Goal: Task Accomplishment & Management: Use online tool/utility

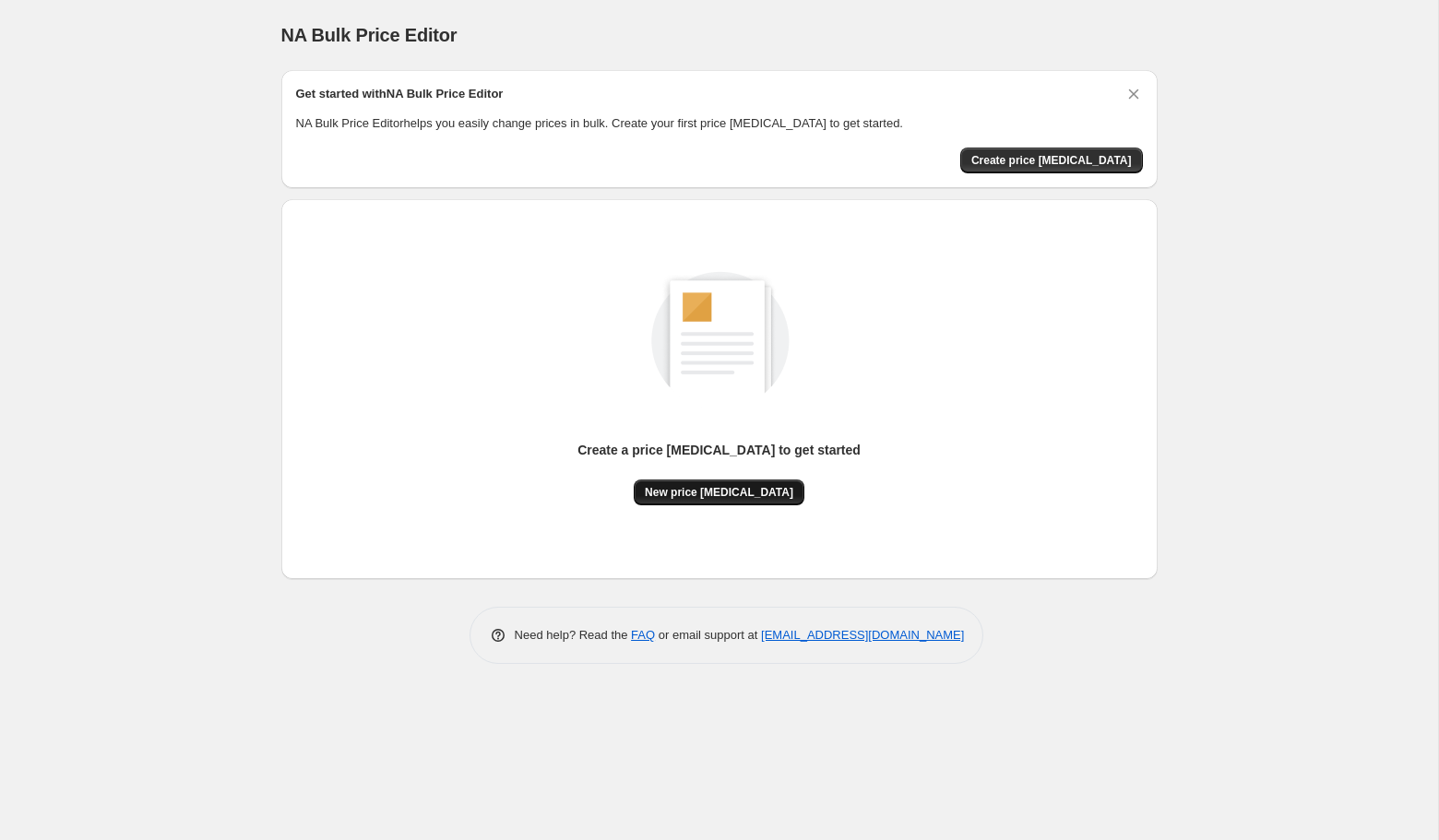
click at [739, 490] on span "New price [MEDICAL_DATA]" at bounding box center [719, 492] width 149 height 15
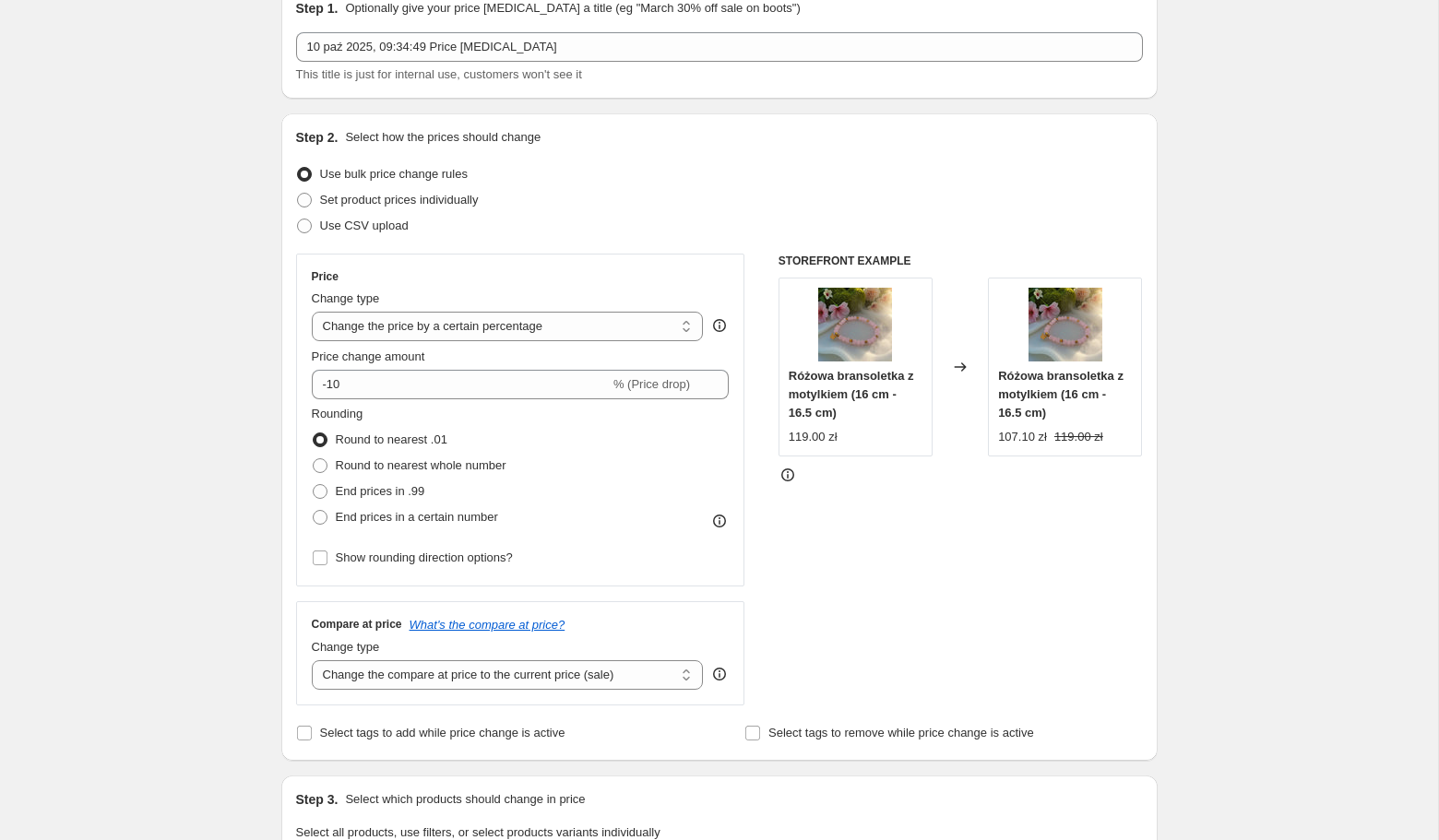
scroll to position [127, 0]
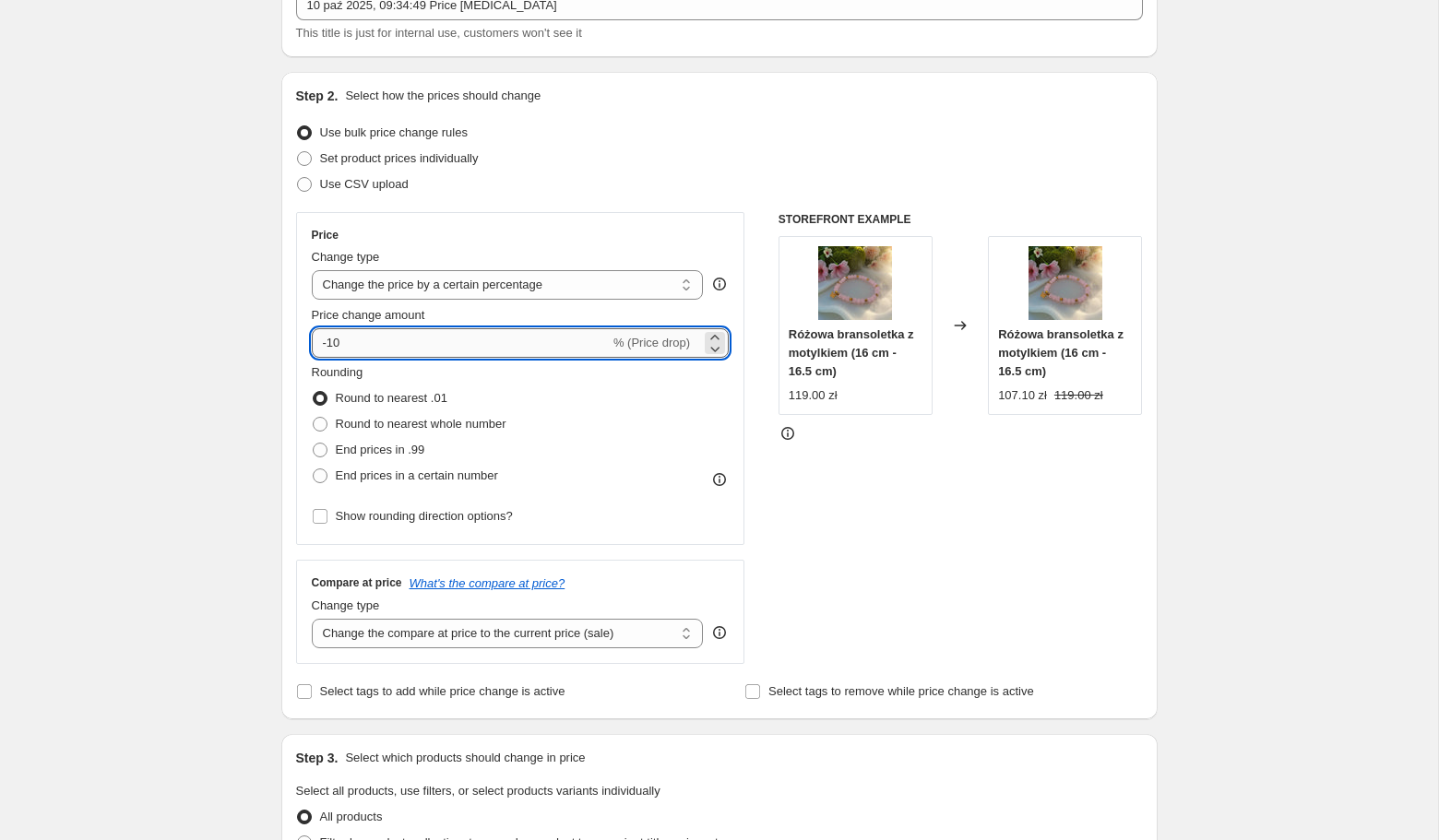
click at [485, 347] on input "-10" at bounding box center [461, 343] width 298 height 30
click at [533, 276] on select "Change the price to a certain amount Change the price by a certain amount Chang…" at bounding box center [507, 285] width 392 height 30
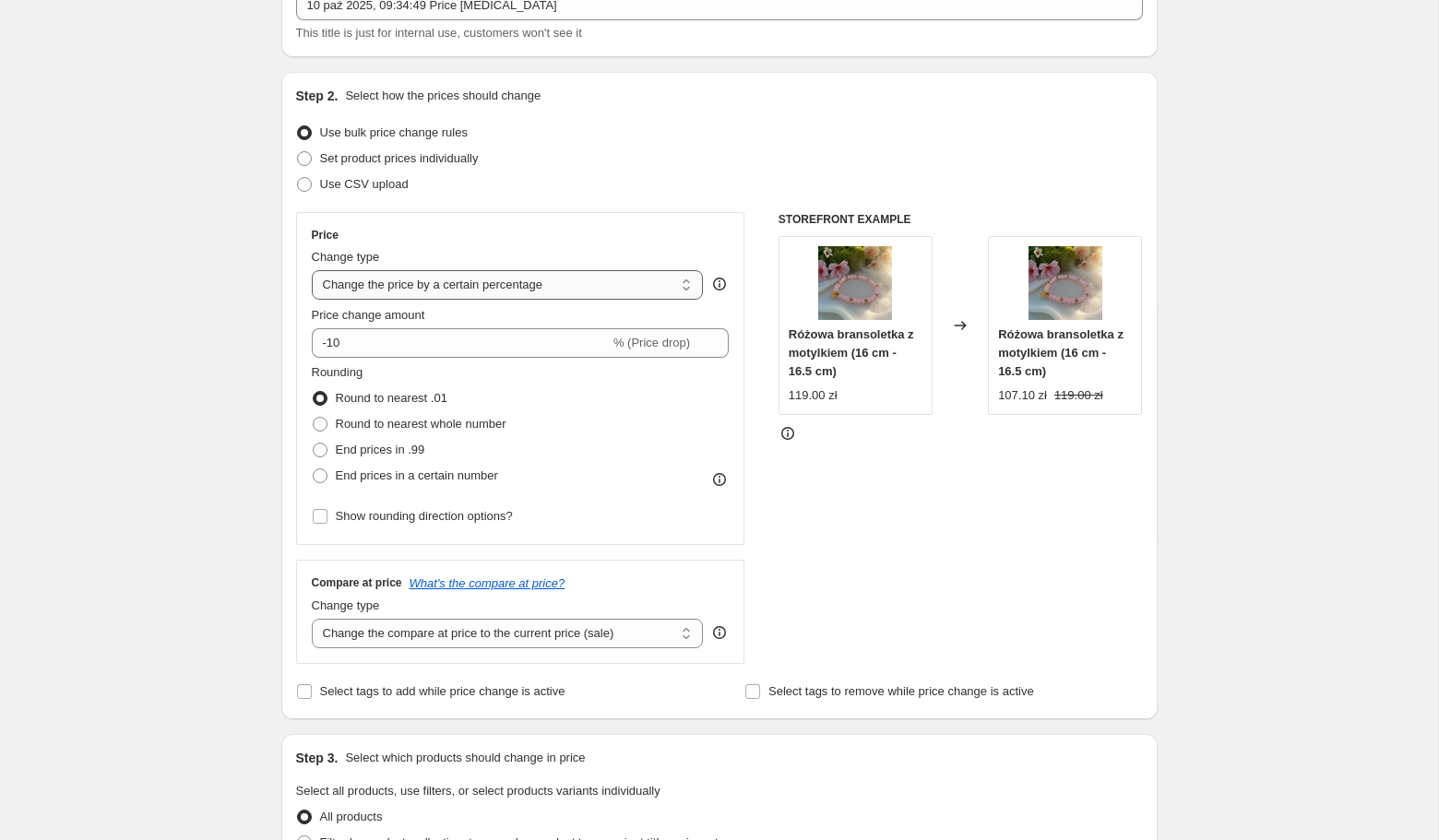
select select "by"
click at [312, 270] on select "Change the price to a certain amount Change the price by a certain amount Chang…" at bounding box center [507, 285] width 392 height 30
type input "-10.00"
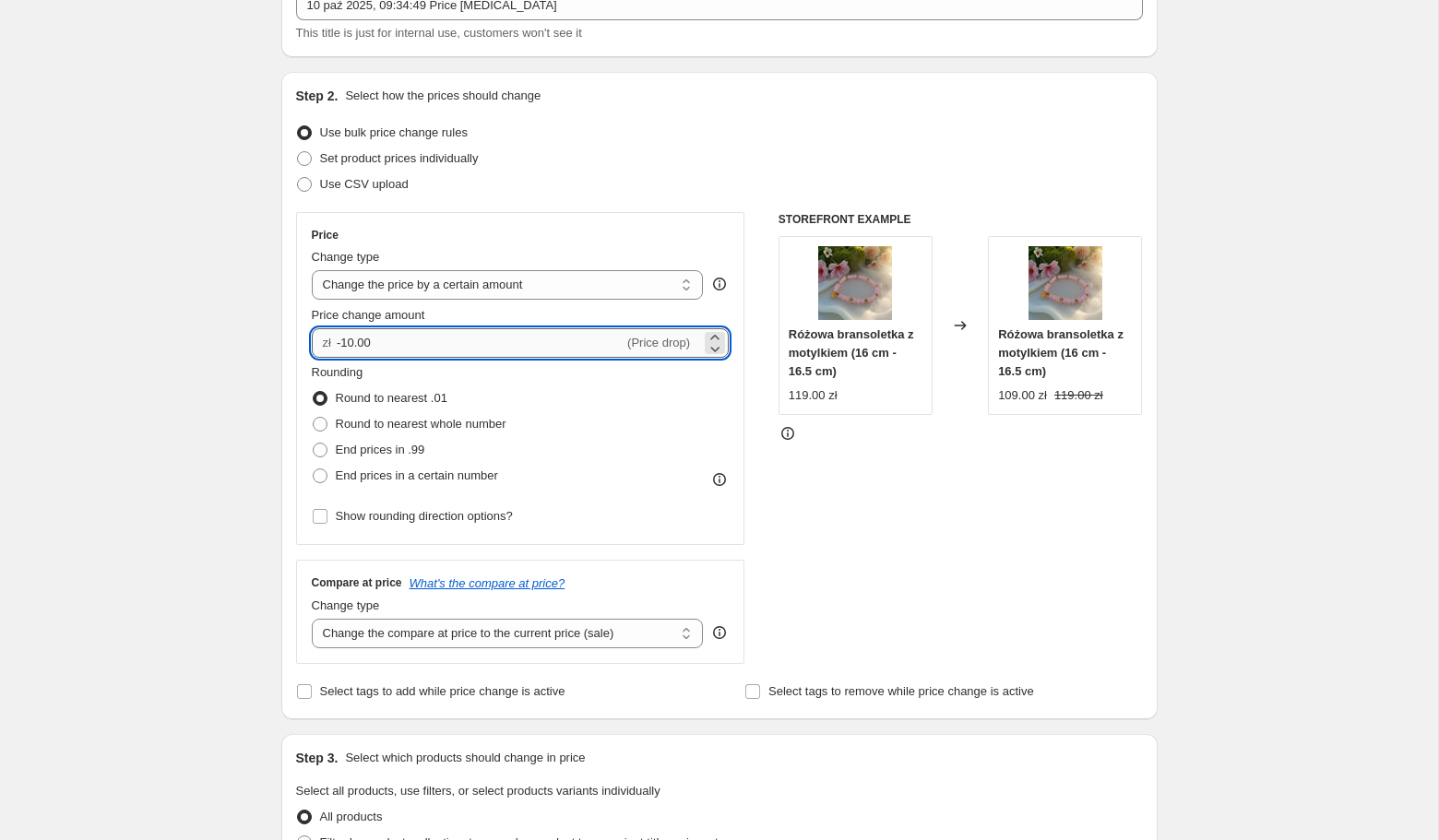
click at [466, 344] on input "-10.00" at bounding box center [479, 343] width 287 height 30
type input "-20.00"
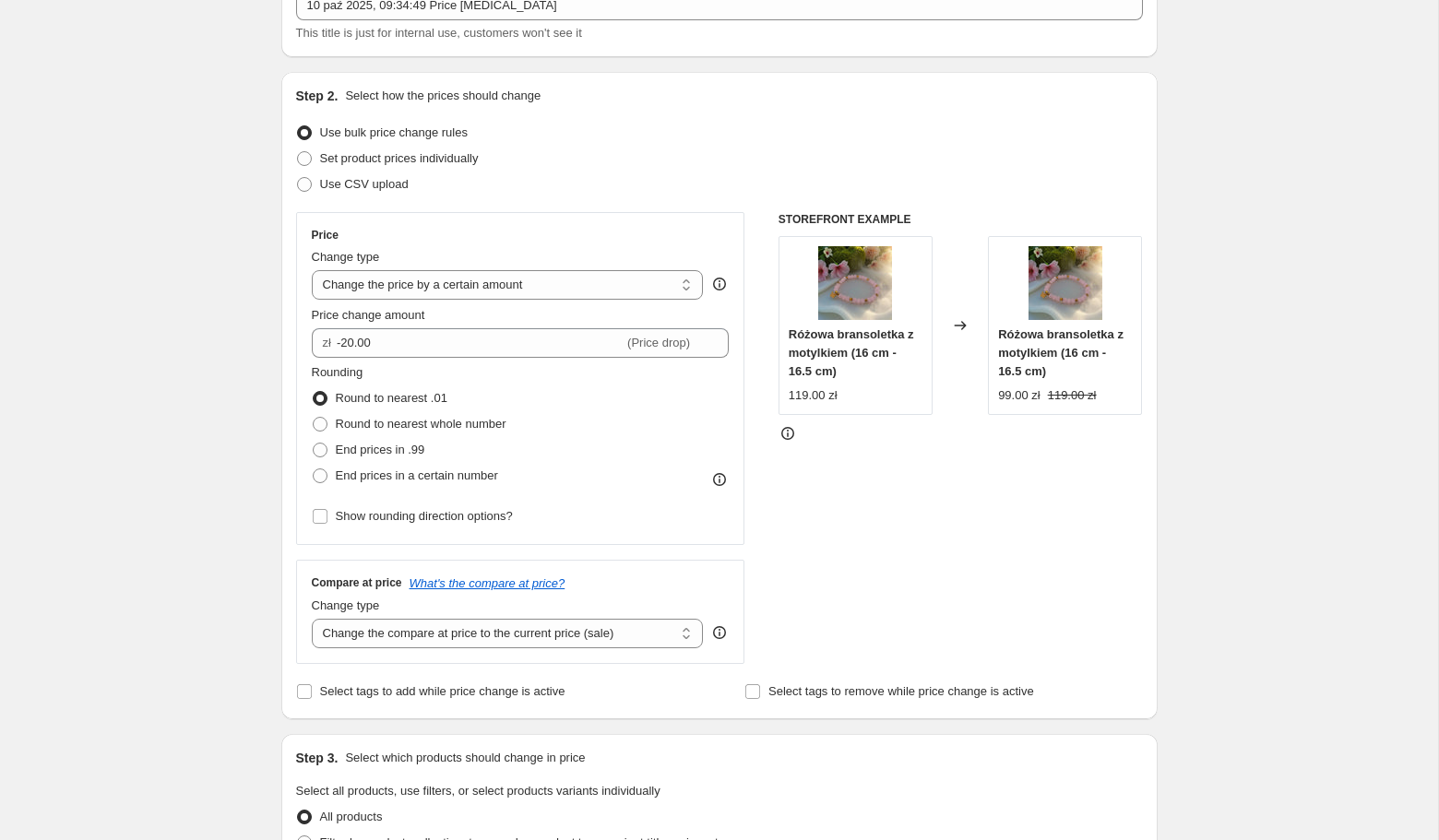
click at [835, 540] on div "STOREFRONT EXAMPLE Różowa bransoletka z motylkiem (16 cm - 16.5 cm) 119.00 zł C…" at bounding box center [960, 438] width 364 height 452
click at [597, 629] on select "Change the compare at price to the current price (sale) Change the compare at p…" at bounding box center [507, 634] width 392 height 30
select select "remove"
click at [312, 619] on select "Change the compare at price to the current price (sale) Change the compare at p…" at bounding box center [507, 634] width 392 height 30
click at [861, 455] on div "STOREFRONT EXAMPLE Różowa bransoletka z motylkiem (16 cm - 16.5 cm) 119.00 zł C…" at bounding box center [960, 438] width 364 height 452
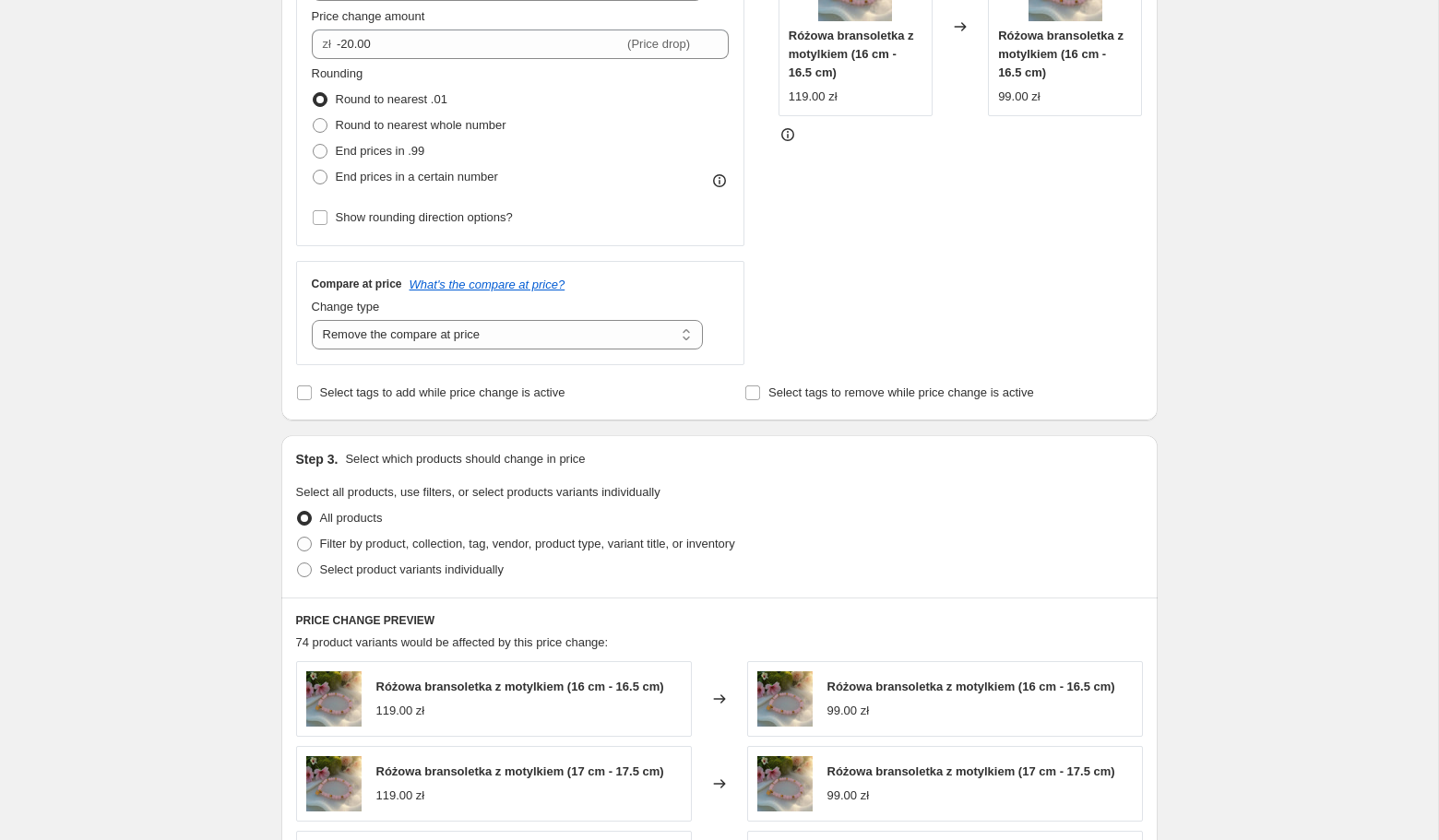
scroll to position [189, 0]
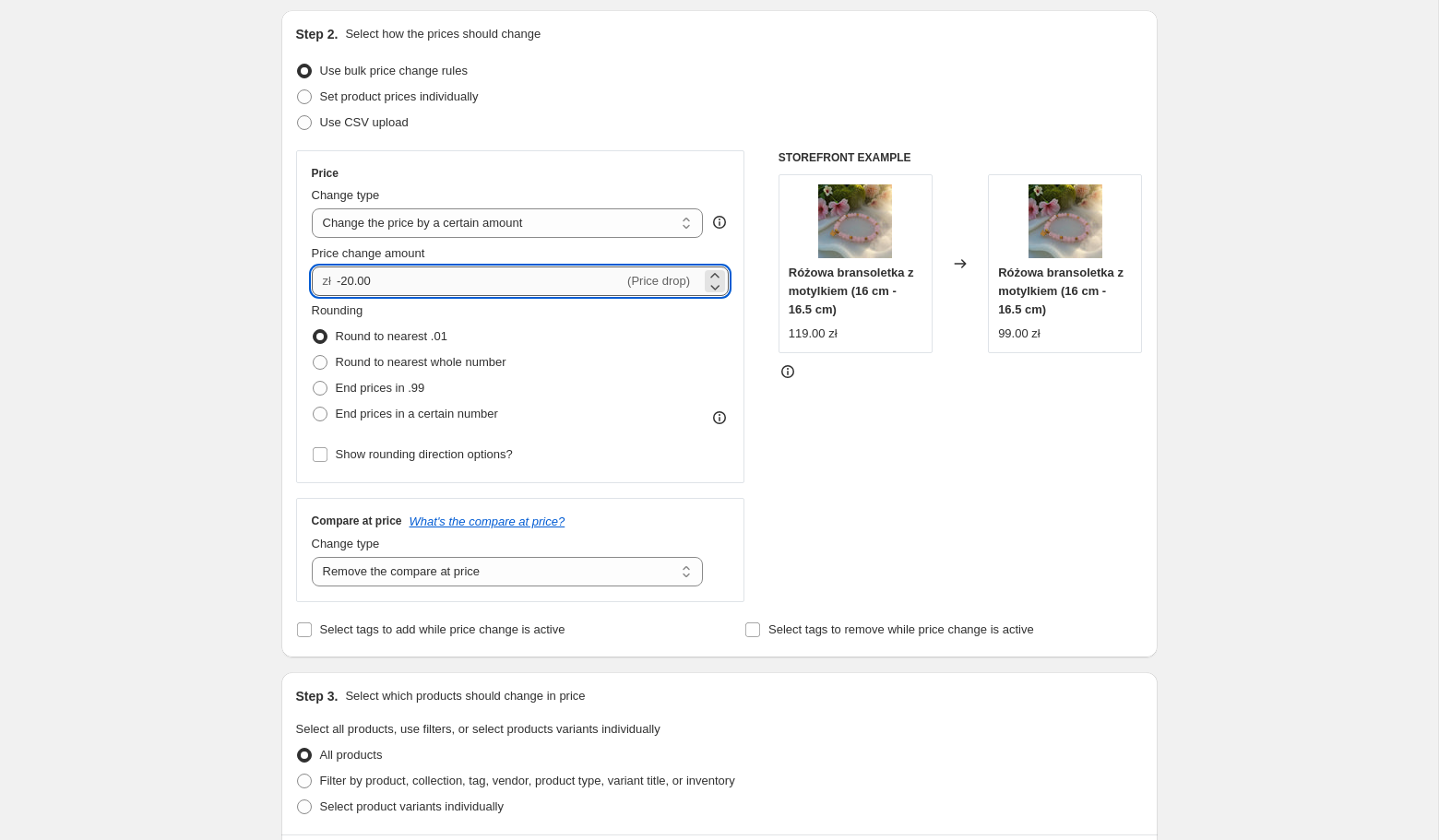
click at [349, 286] on input "-20.00" at bounding box center [479, 281] width 287 height 30
type input "-30.00"
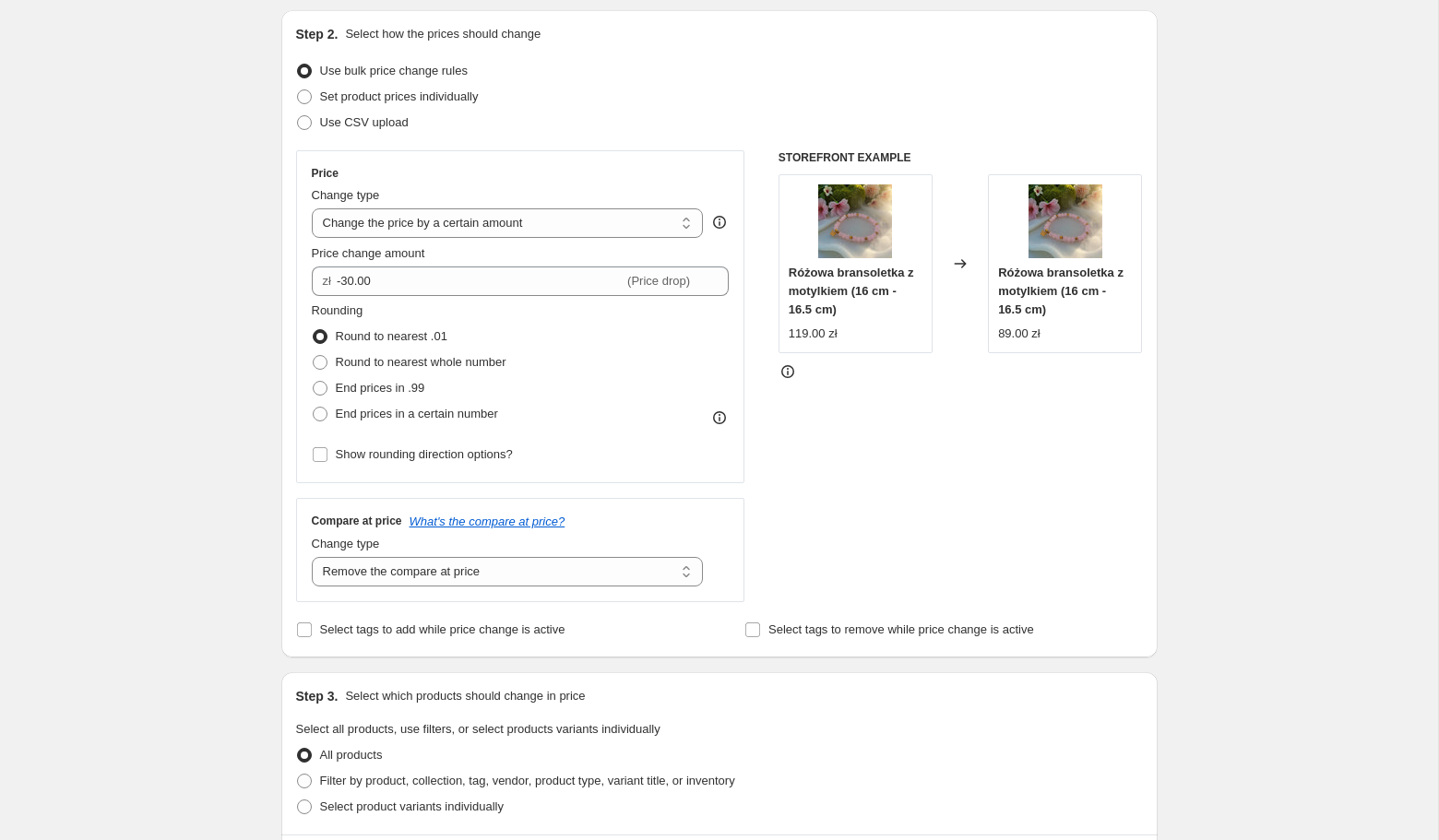
click at [853, 452] on div "STOREFRONT EXAMPLE Różowa bransoletka z motylkiem (16 cm - 16.5 cm) 119.00 zł C…" at bounding box center [960, 376] width 364 height 452
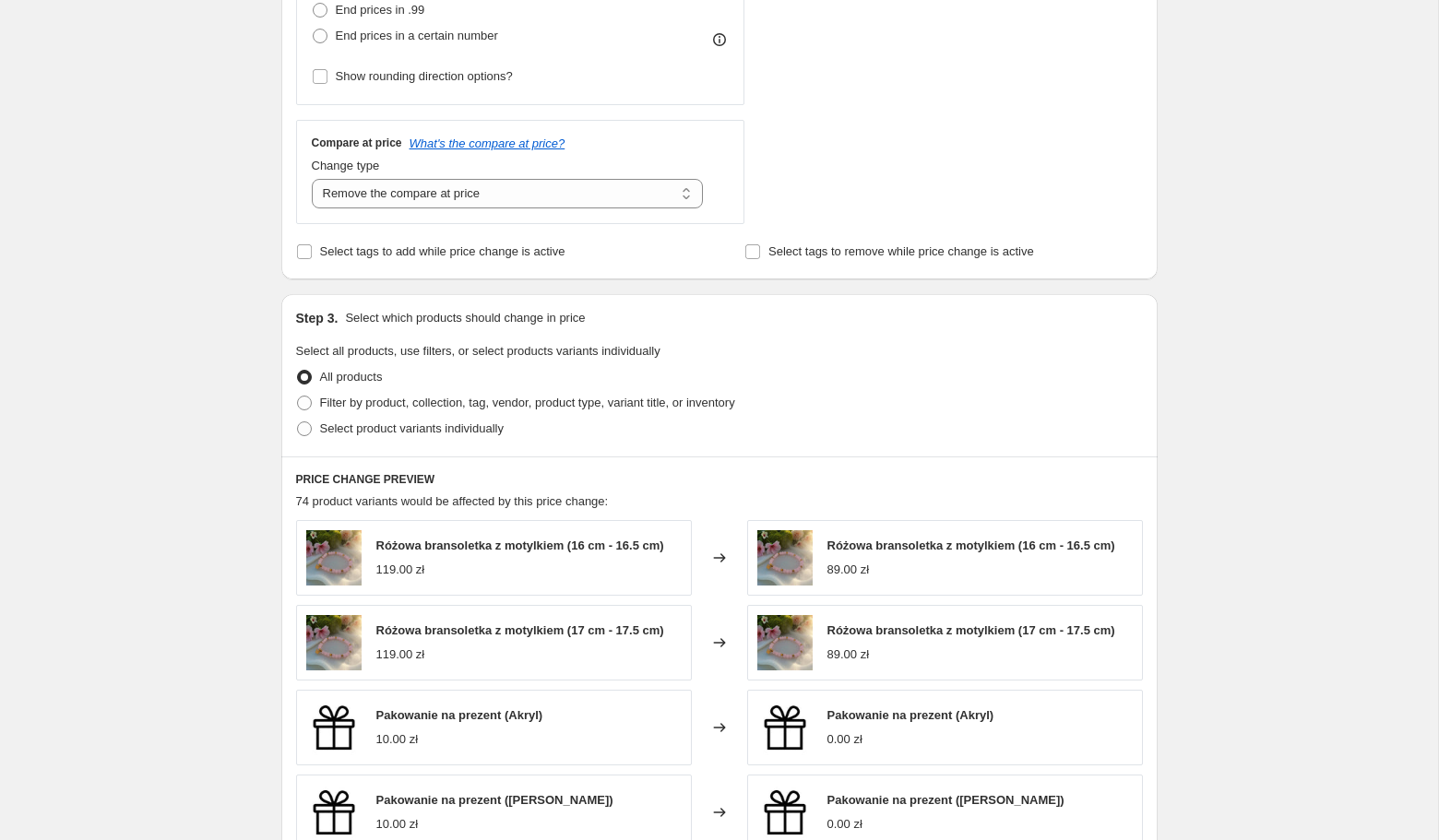
scroll to position [894, 0]
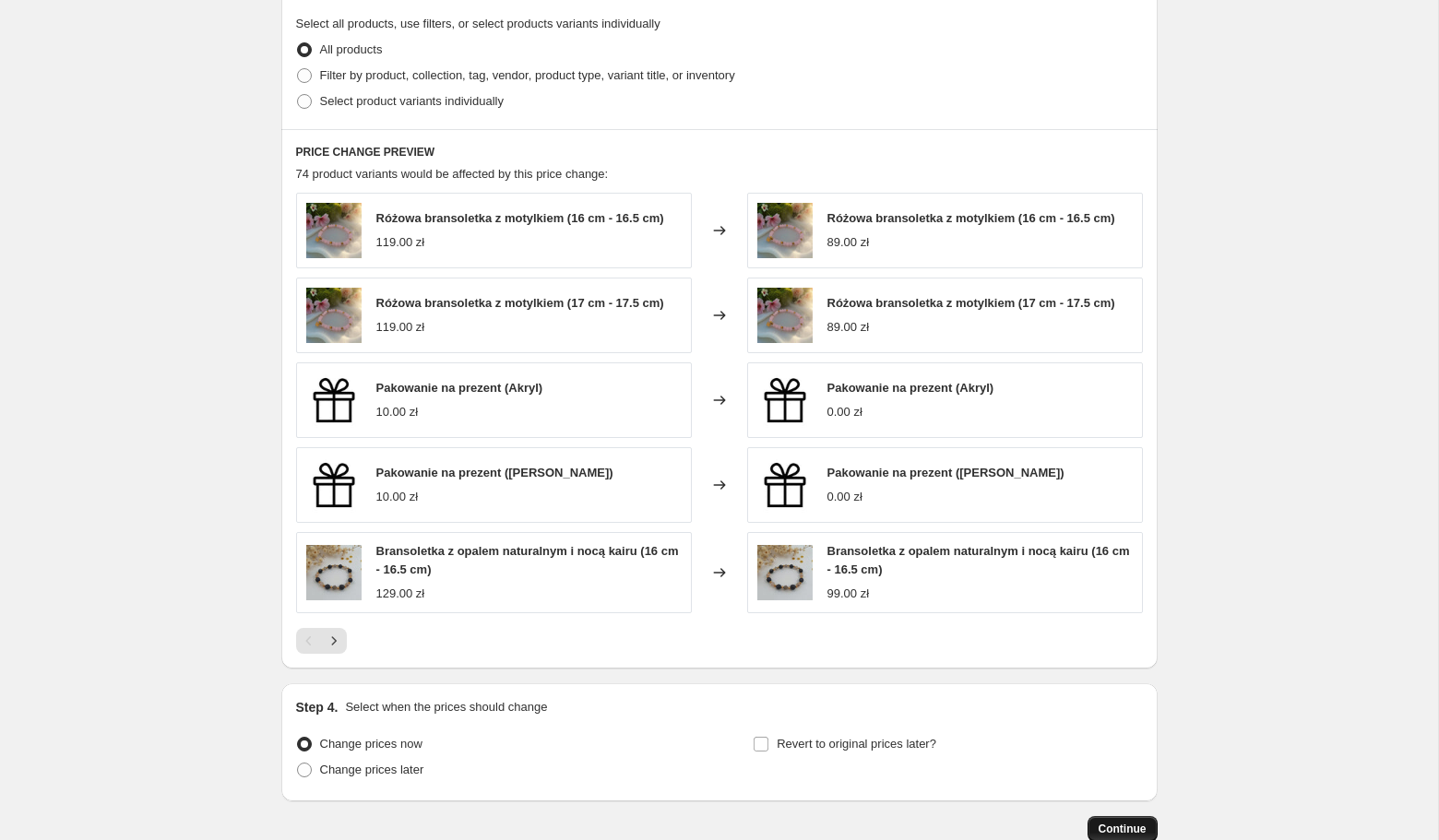
click at [1110, 816] on button "Continue" at bounding box center [1122, 829] width 70 height 26
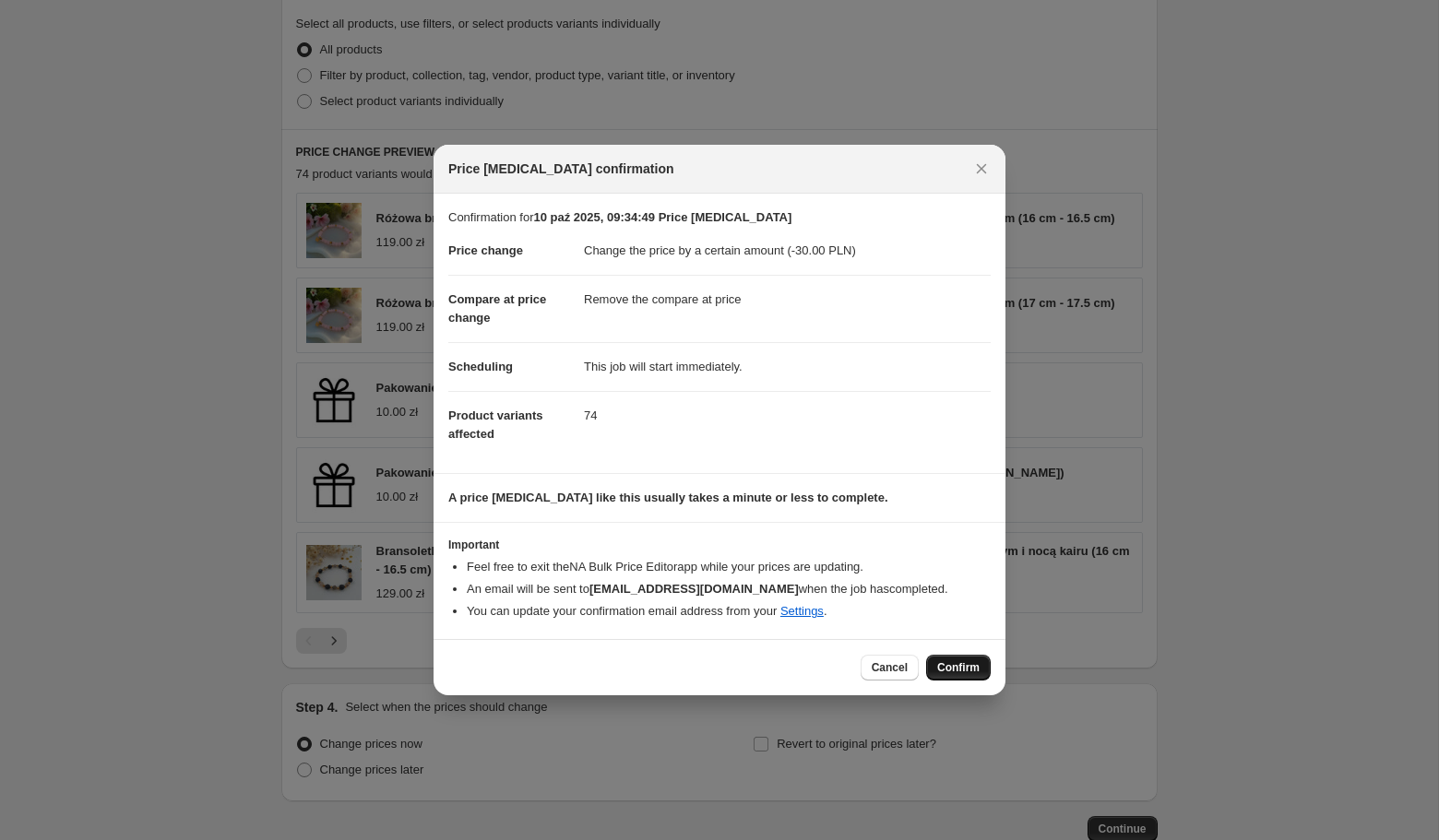
click at [973, 665] on span "Confirm" at bounding box center [958, 667] width 42 height 15
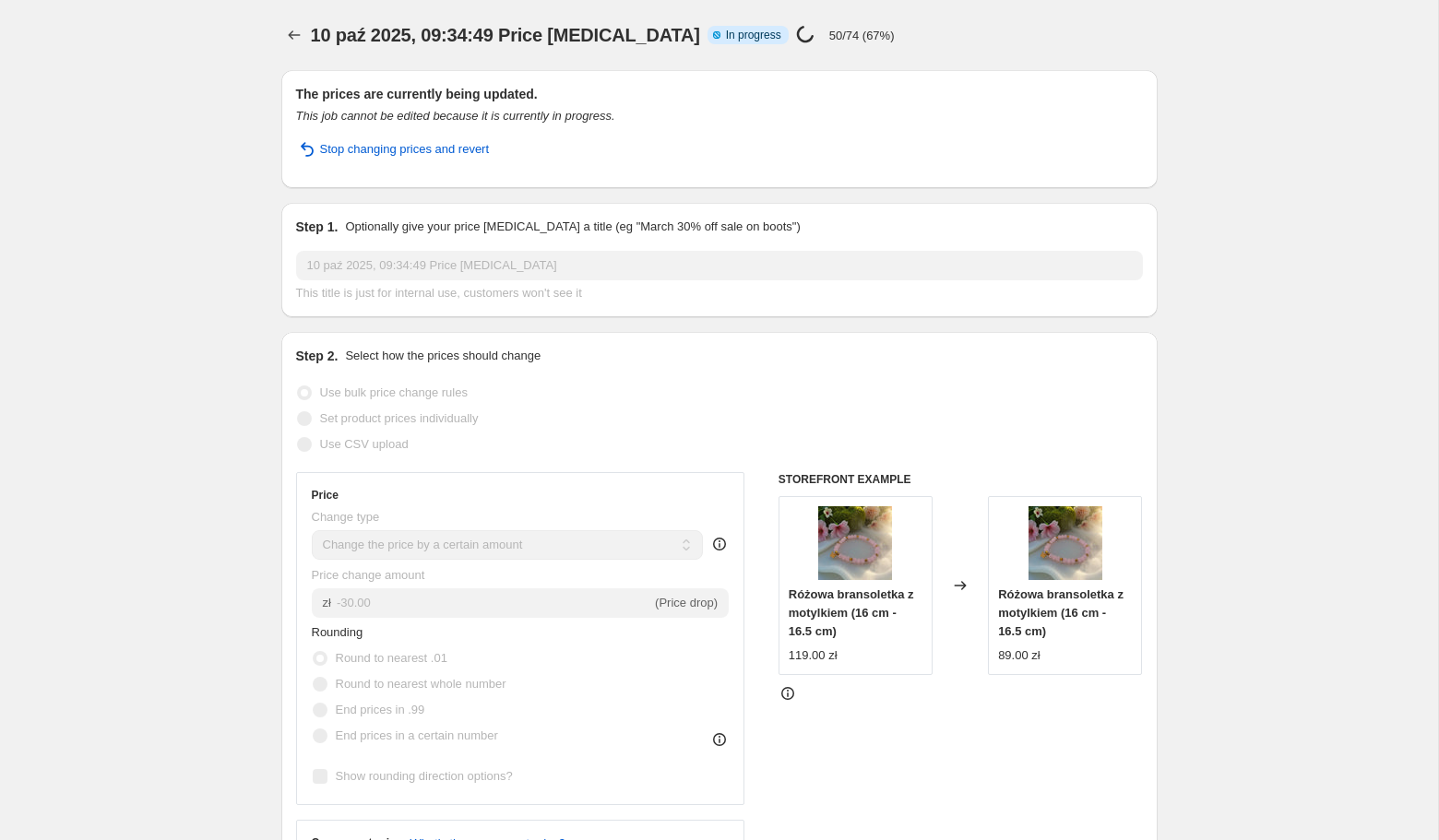
select select "by"
select select "remove"
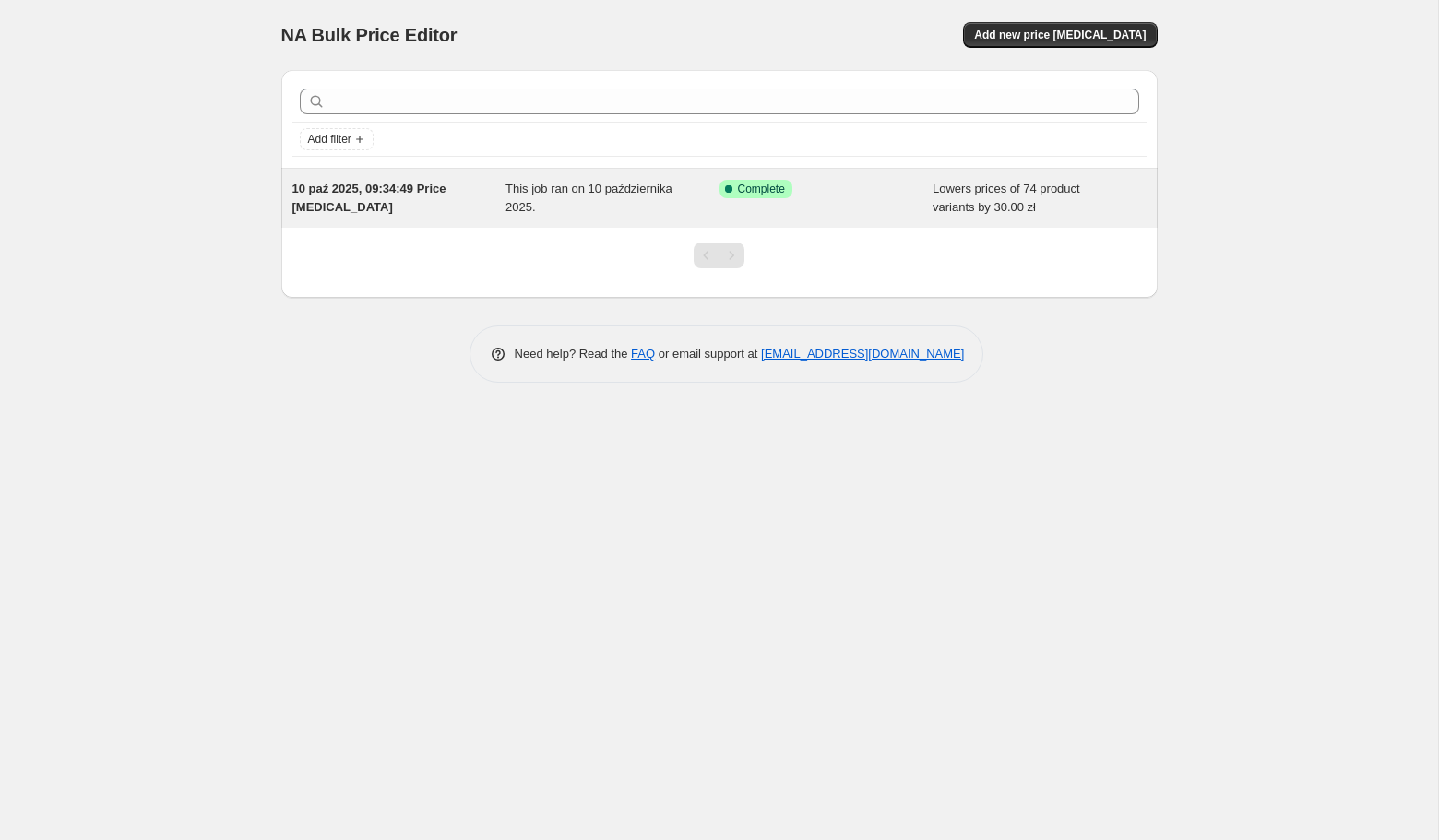
click at [501, 206] on div "10 paź 2025, 09:34:49 Price change job" at bounding box center [398, 197] width 214 height 36
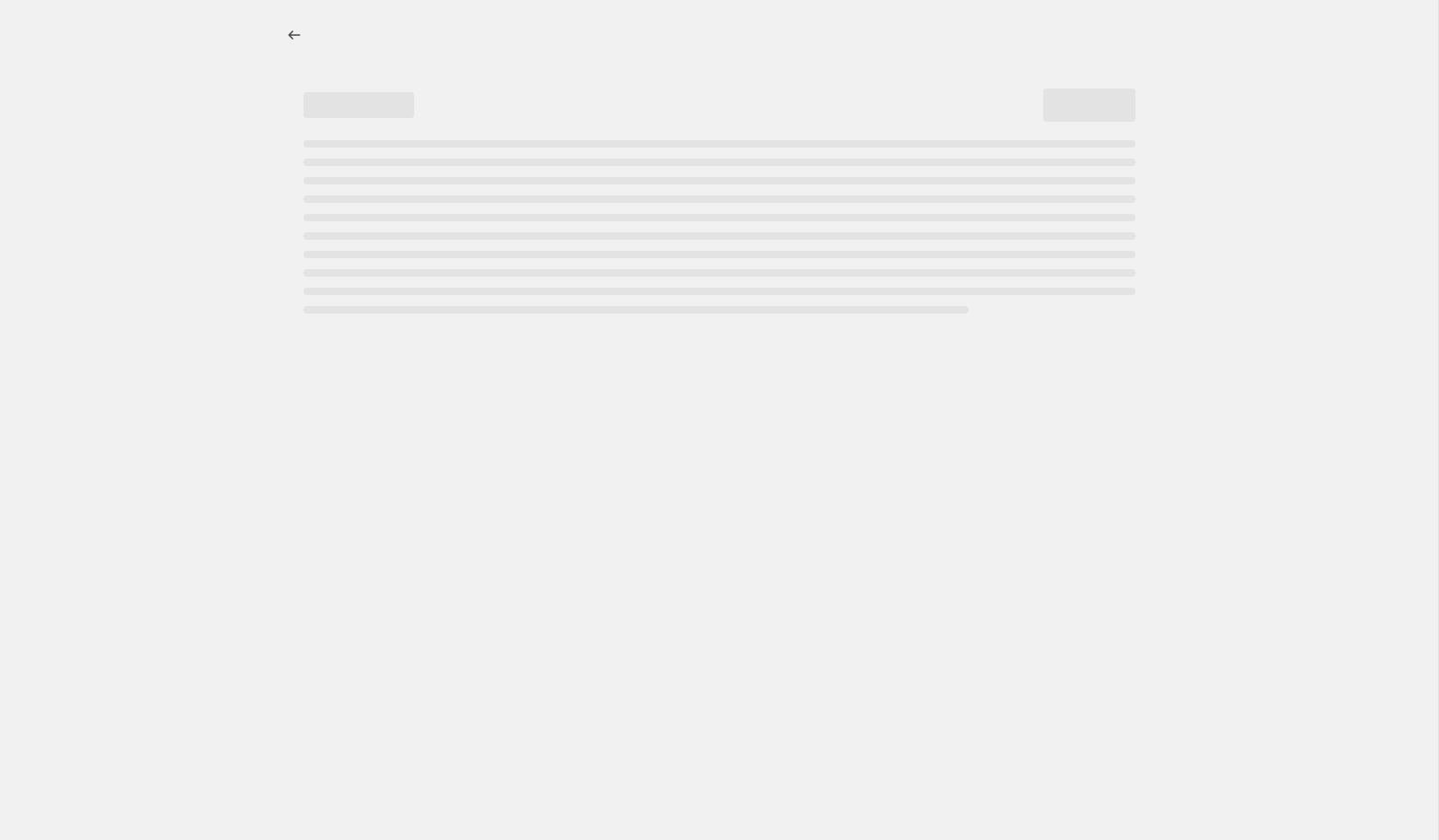
select select "by"
select select "remove"
